Goal: Information Seeking & Learning: Find specific fact

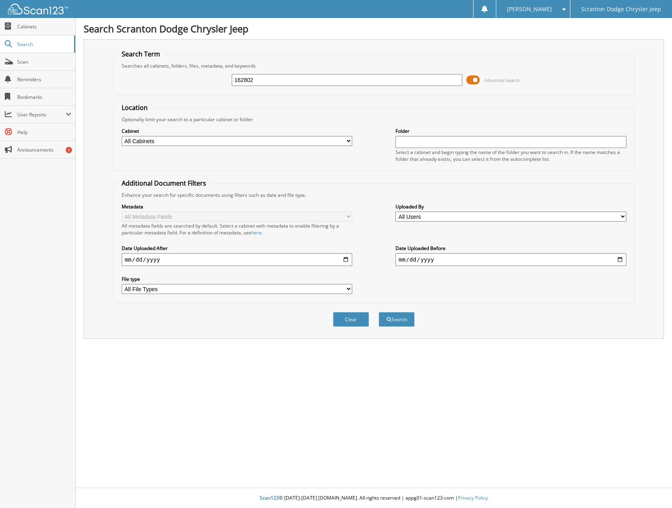
type input "162802"
click at [379, 312] on button "Search" at bounding box center [397, 319] width 36 height 15
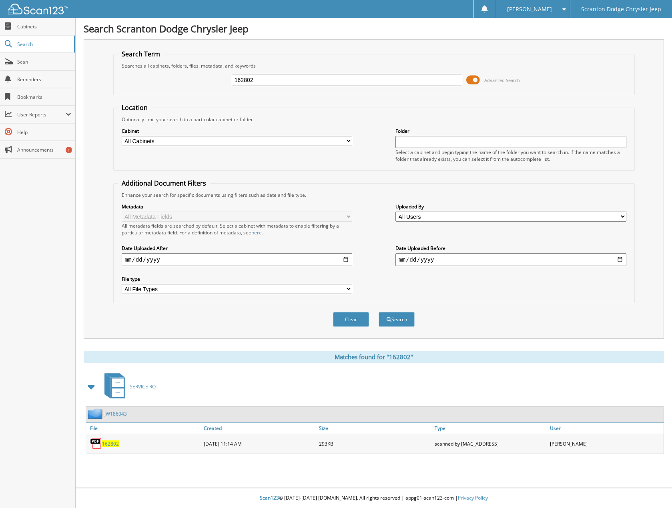
click at [107, 445] on span "162802" at bounding box center [110, 444] width 17 height 7
click at [263, 78] on input "162802" at bounding box center [347, 80] width 231 height 12
type input "1"
paste input "JW186043"
type input "JW186043"
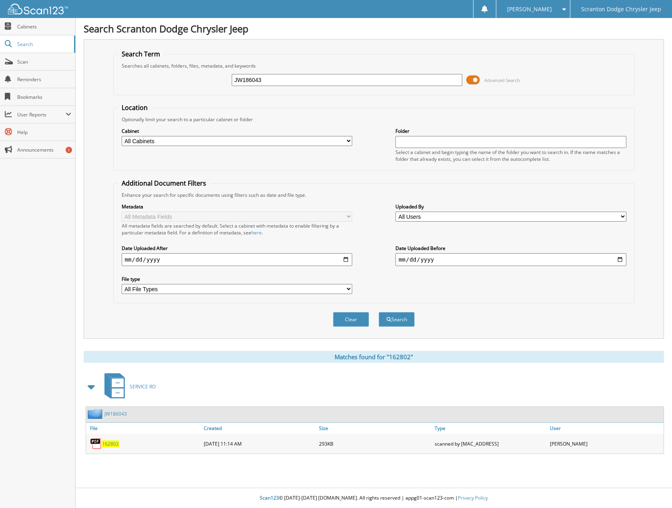
click at [379, 312] on button "Search" at bounding box center [397, 319] width 36 height 15
